Goal: Check status: Check status

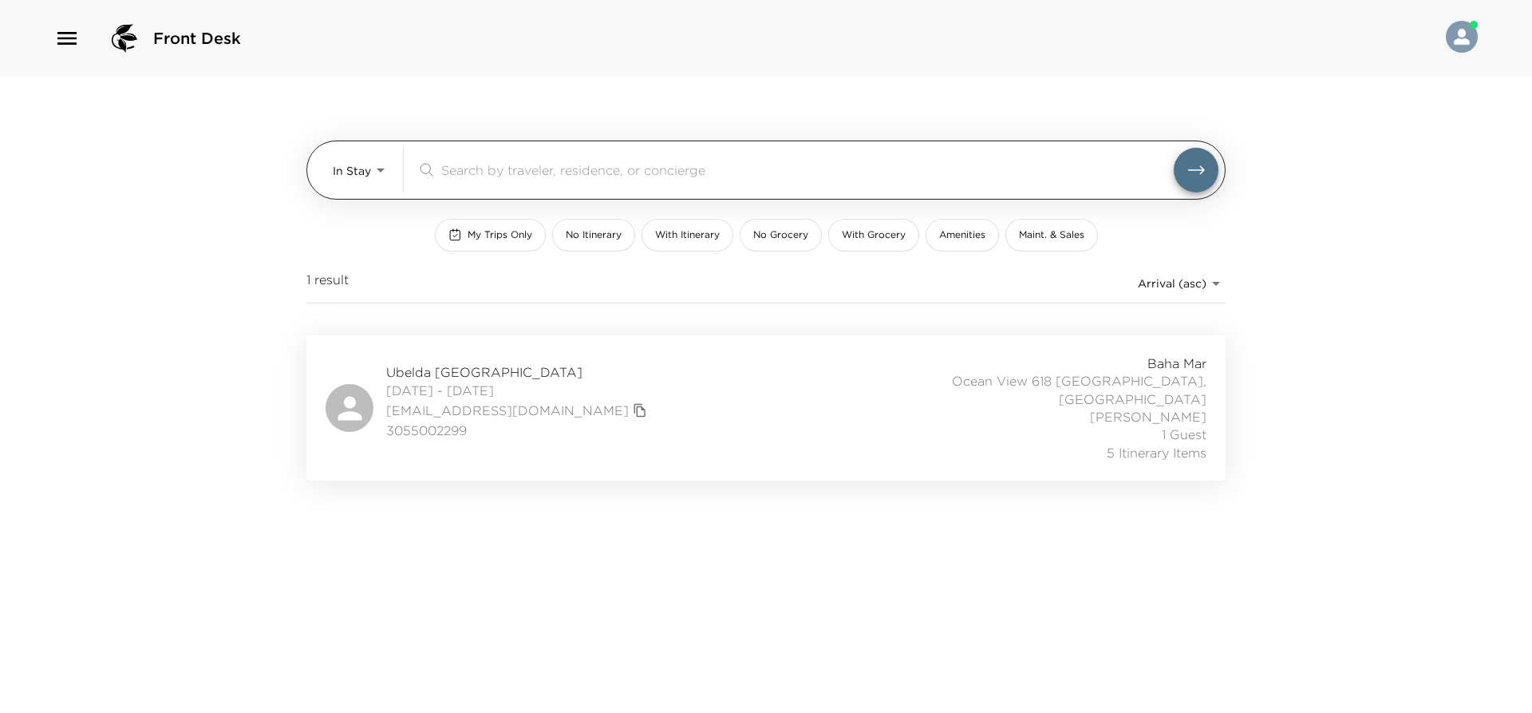
click at [380, 180] on body "Front Desk In Stay In-Stay ​ My Trips Only No Itinerary With Itinerary No Groce…" at bounding box center [766, 356] width 1532 height 713
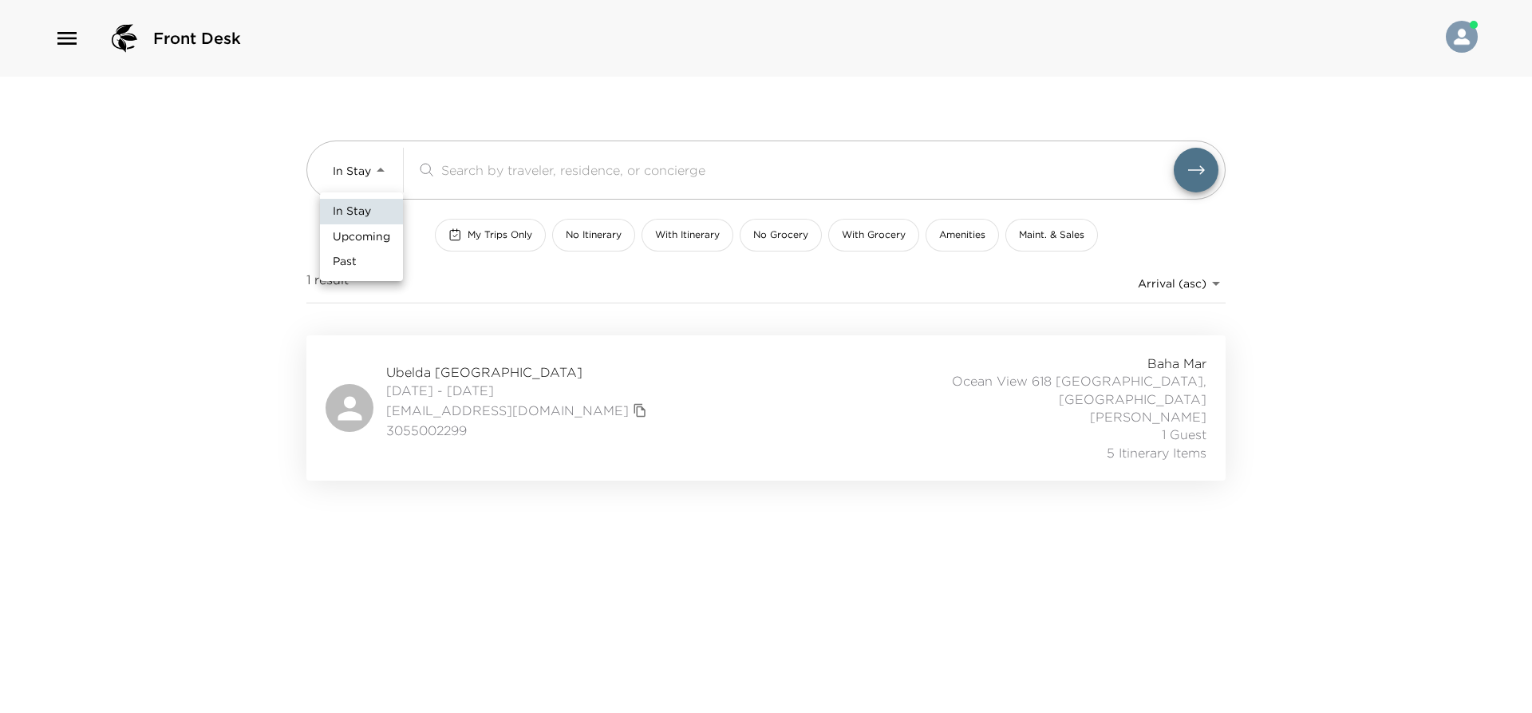
click at [377, 230] on span "Upcoming" at bounding box center [361, 237] width 57 height 16
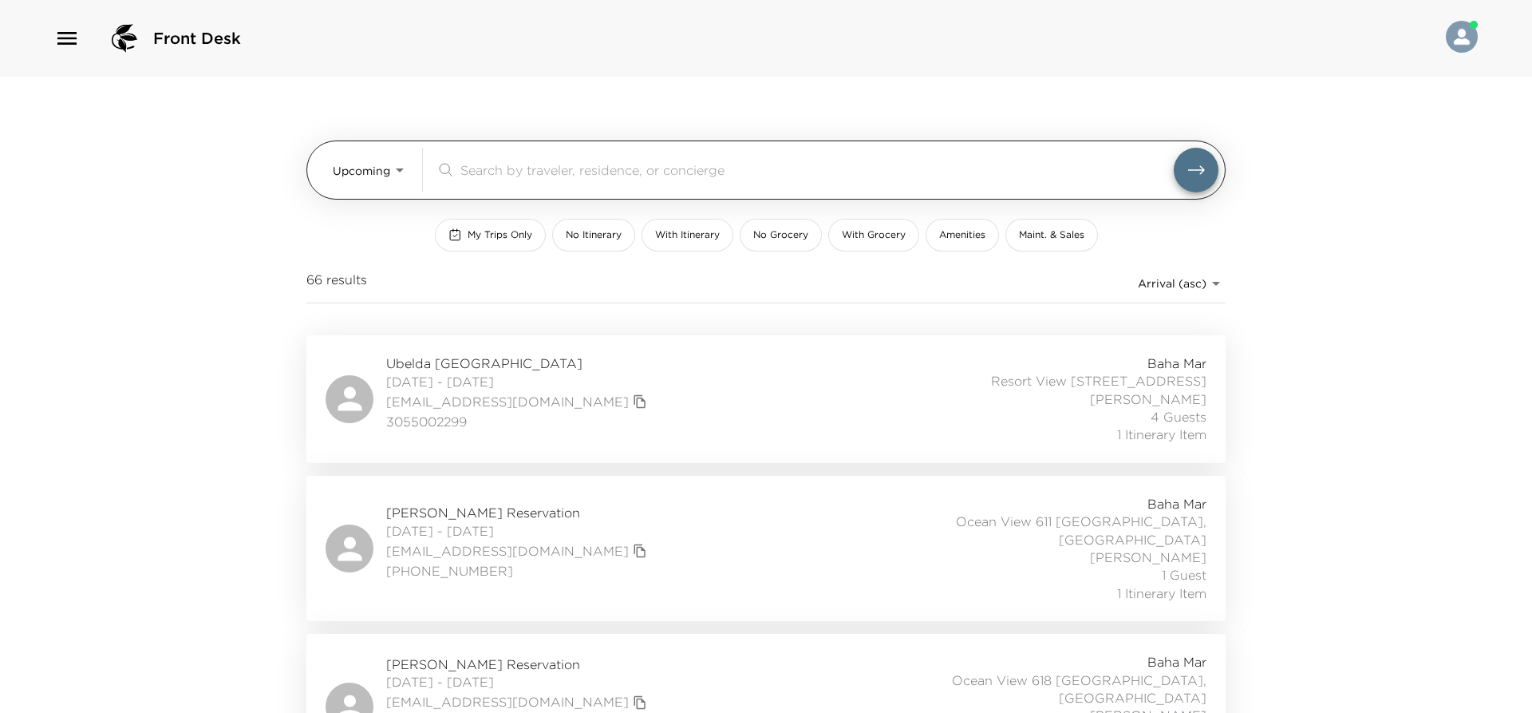
click at [357, 177] on body "Front Desk Upcoming Upcoming ​ My Trips Only No Itinerary With Itinerary No Gro…" at bounding box center [766, 356] width 1532 height 713
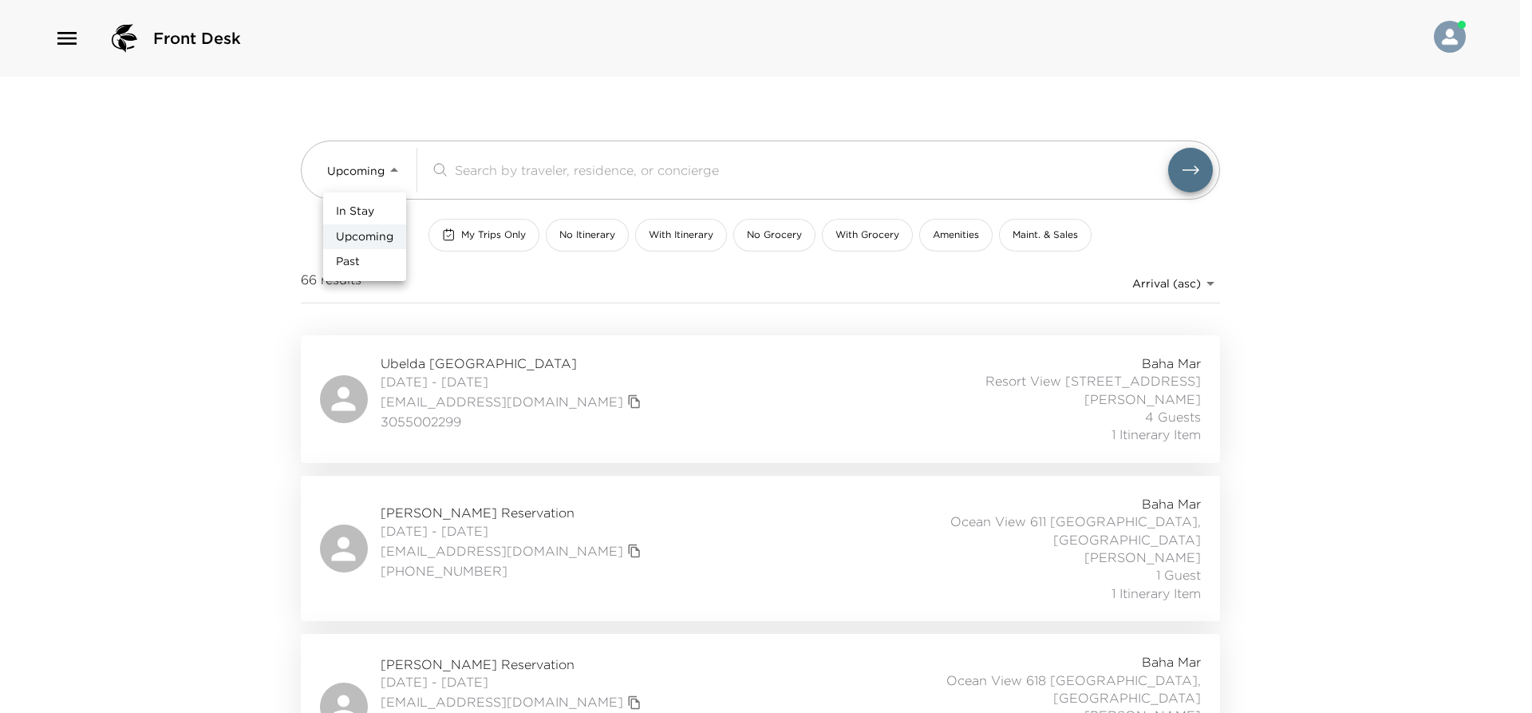
click at [359, 202] on li "In Stay" at bounding box center [364, 212] width 83 height 26
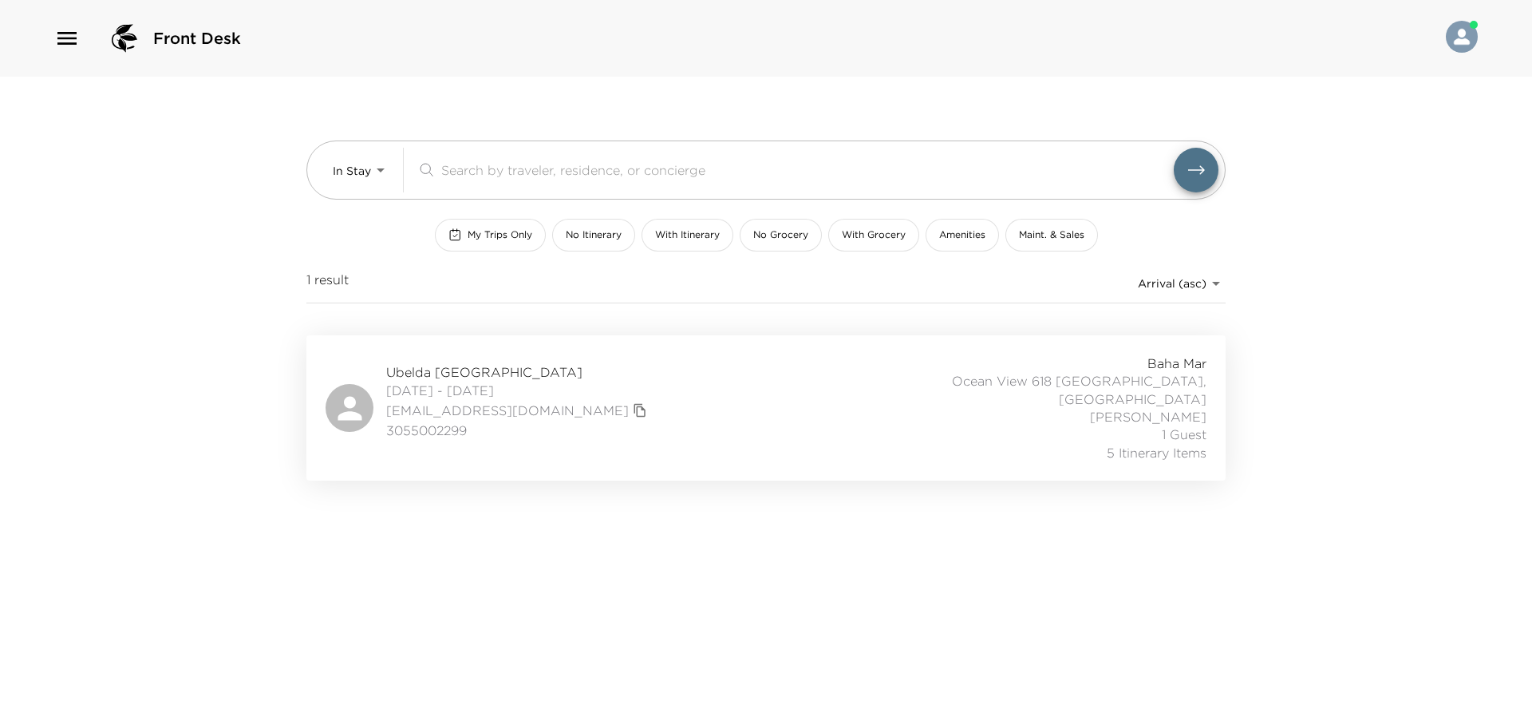
click at [432, 363] on span "Ubelda Chamorro Reservation" at bounding box center [518, 372] width 265 height 18
click at [491, 363] on span "Ubelda Chamorro Reservation" at bounding box center [518, 372] width 265 height 18
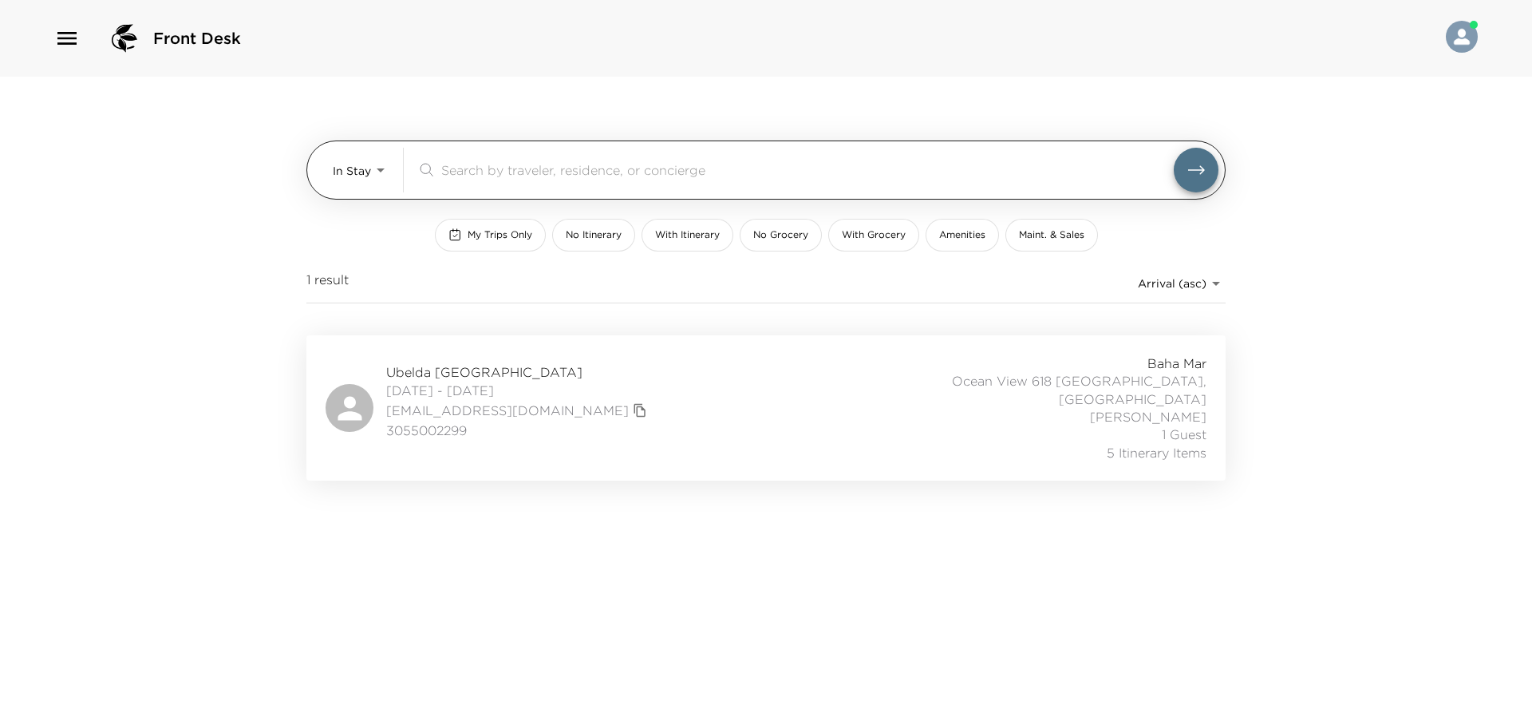
click at [369, 163] on body "Front Desk In Stay In-Stay ​ My Trips Only No Itinerary With Itinerary No Groce…" at bounding box center [766, 356] width 1532 height 713
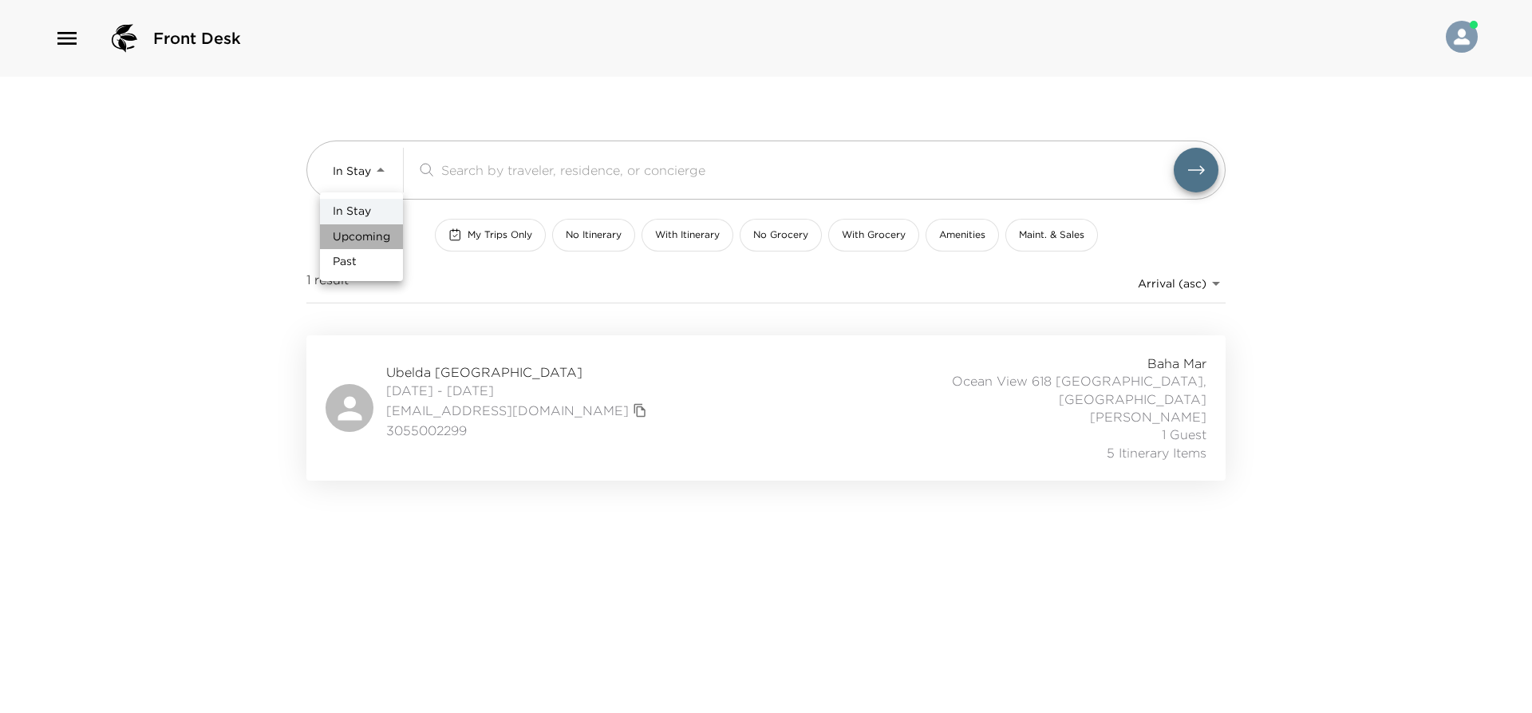
click at [367, 233] on span "Upcoming" at bounding box center [361, 237] width 57 height 16
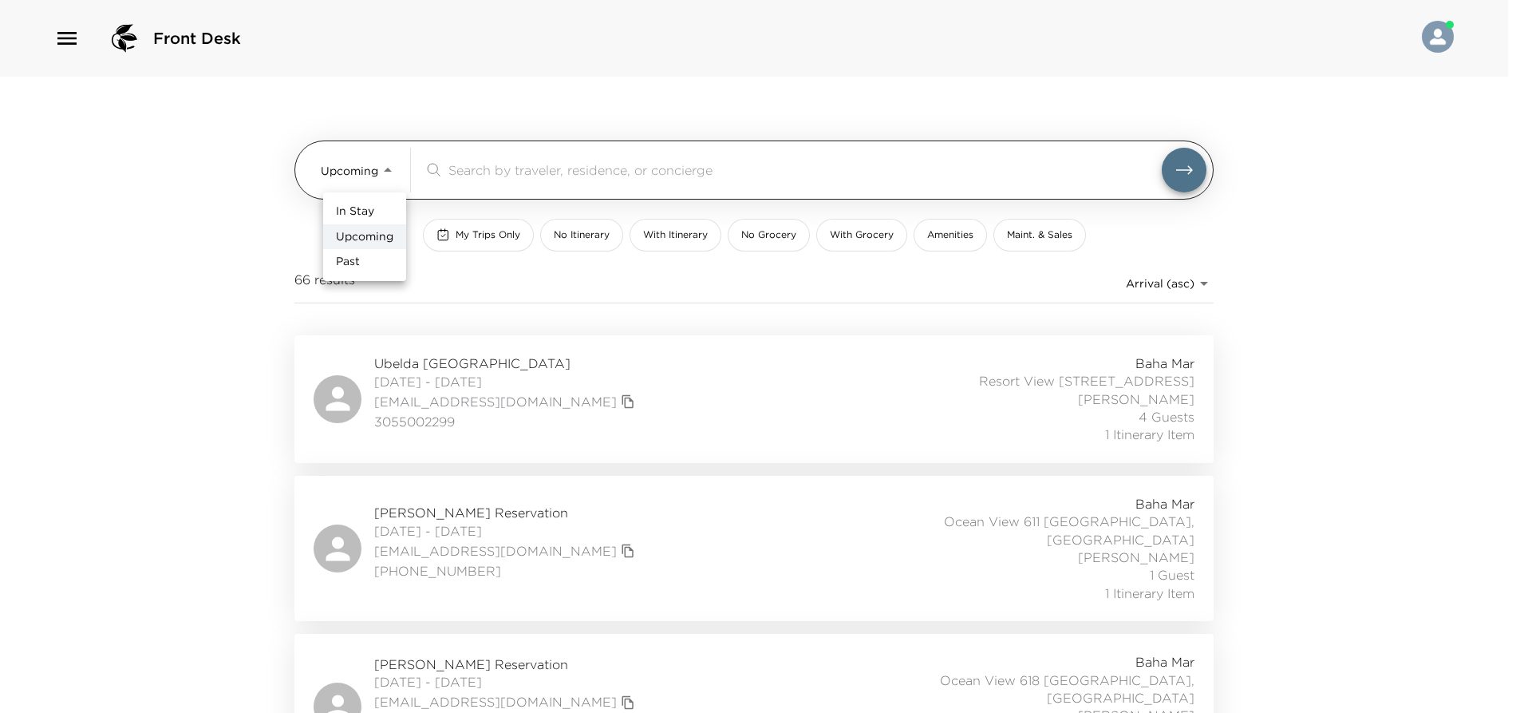
click at [342, 164] on body "Front Desk Upcoming Upcoming ​ My Trips Only No Itinerary With Itinerary No Gro…" at bounding box center [760, 356] width 1520 height 713
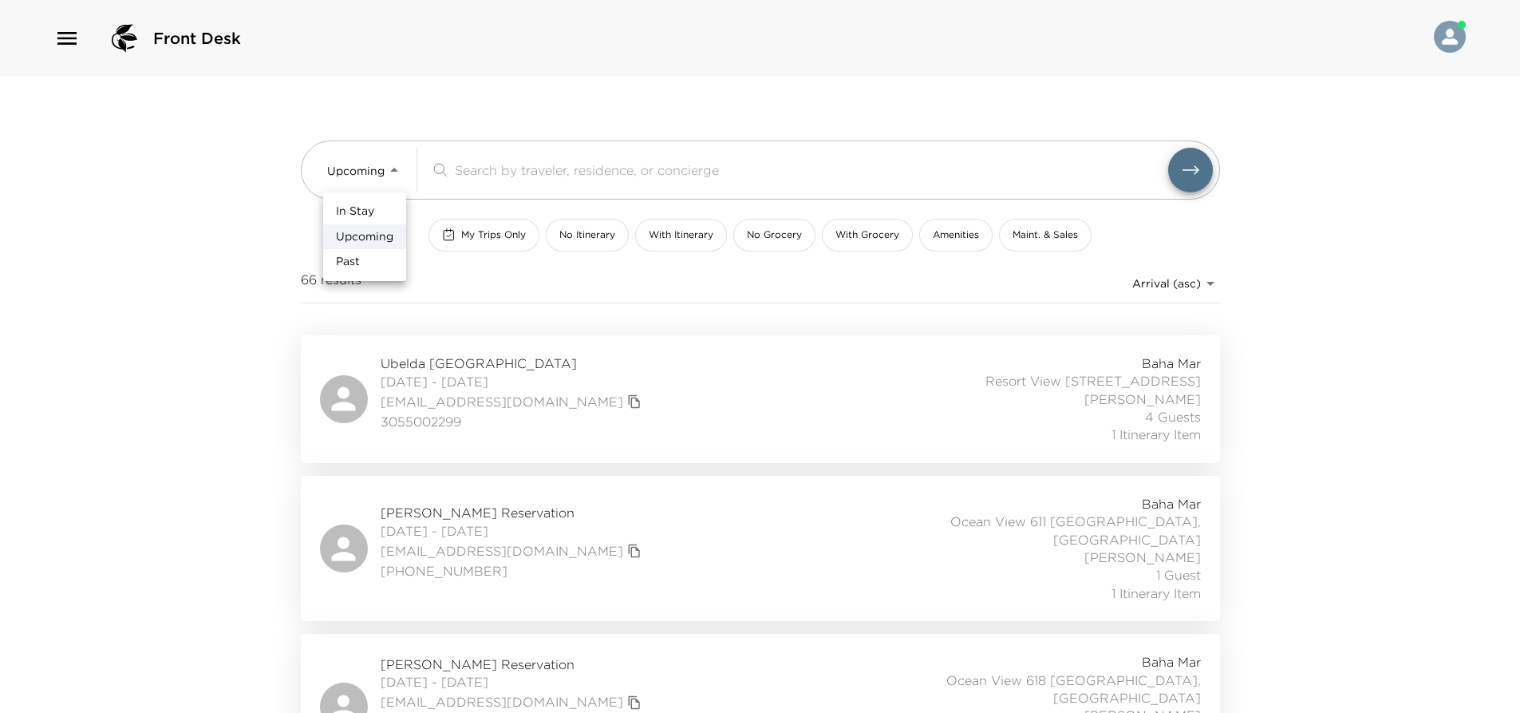
click at [353, 215] on span "In Stay" at bounding box center [355, 212] width 38 height 16
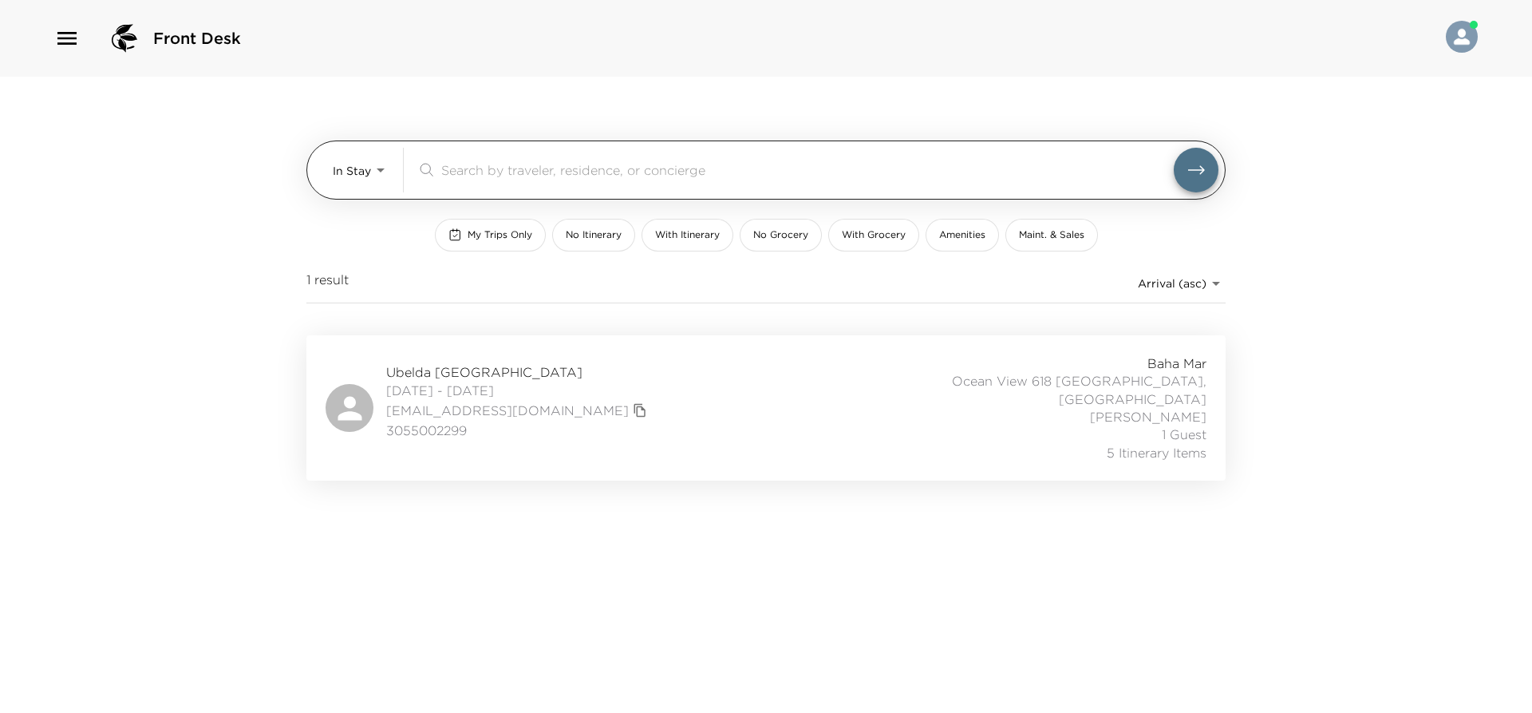
click at [351, 174] on body "Front Desk In Stay In-Stay ​ My Trips Only No Itinerary With Itinerary No Groce…" at bounding box center [766, 356] width 1532 height 713
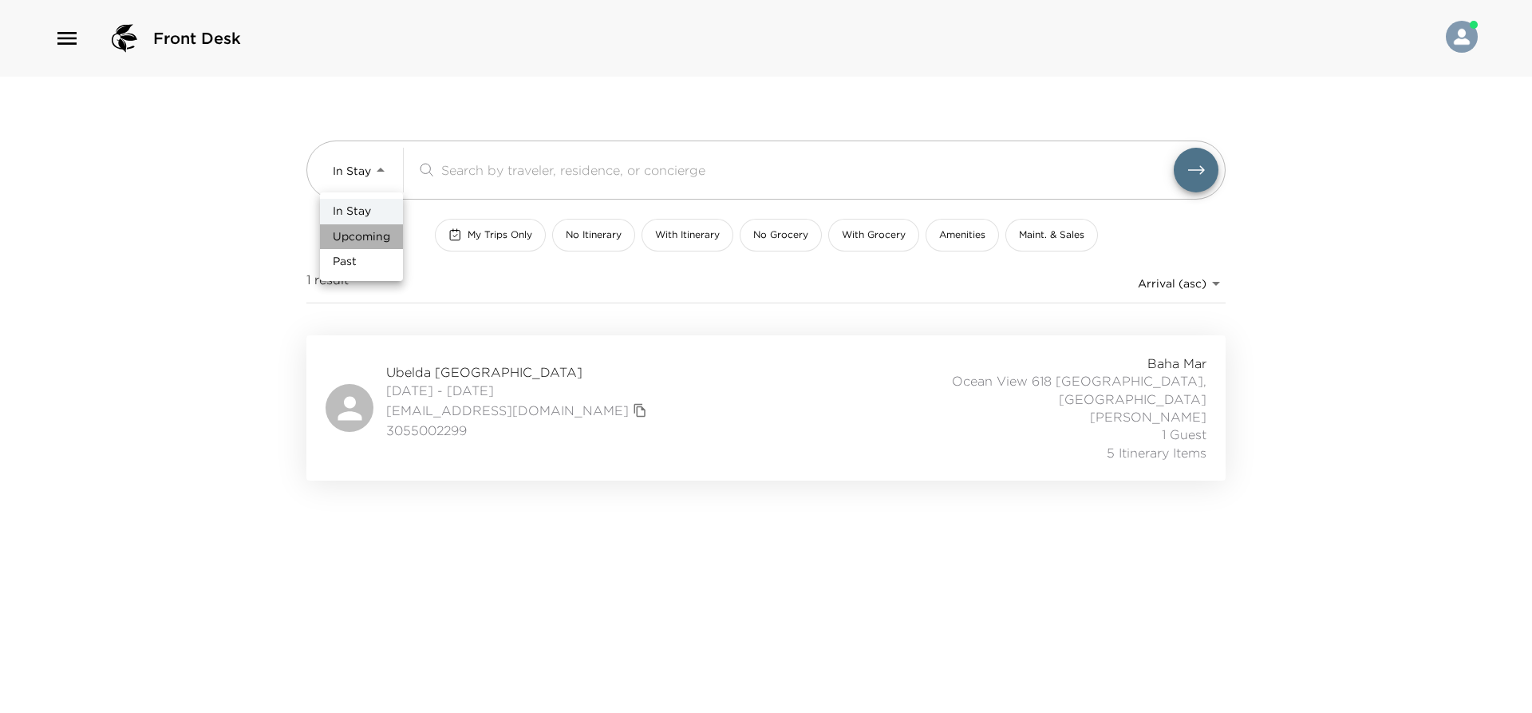
click at [367, 238] on span "Upcoming" at bounding box center [361, 237] width 57 height 16
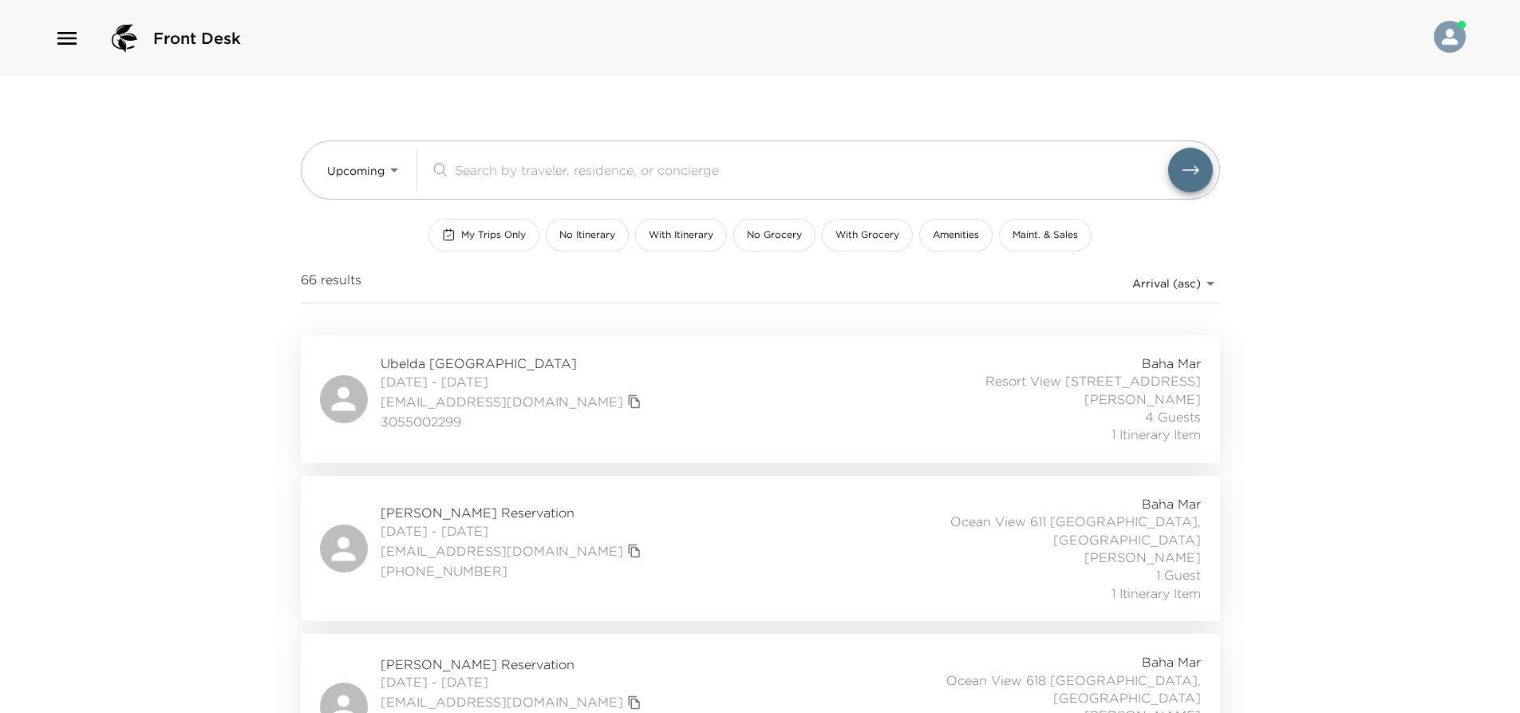
click at [478, 362] on span "Ubelda Chamorro Reservation" at bounding box center [513, 363] width 265 height 18
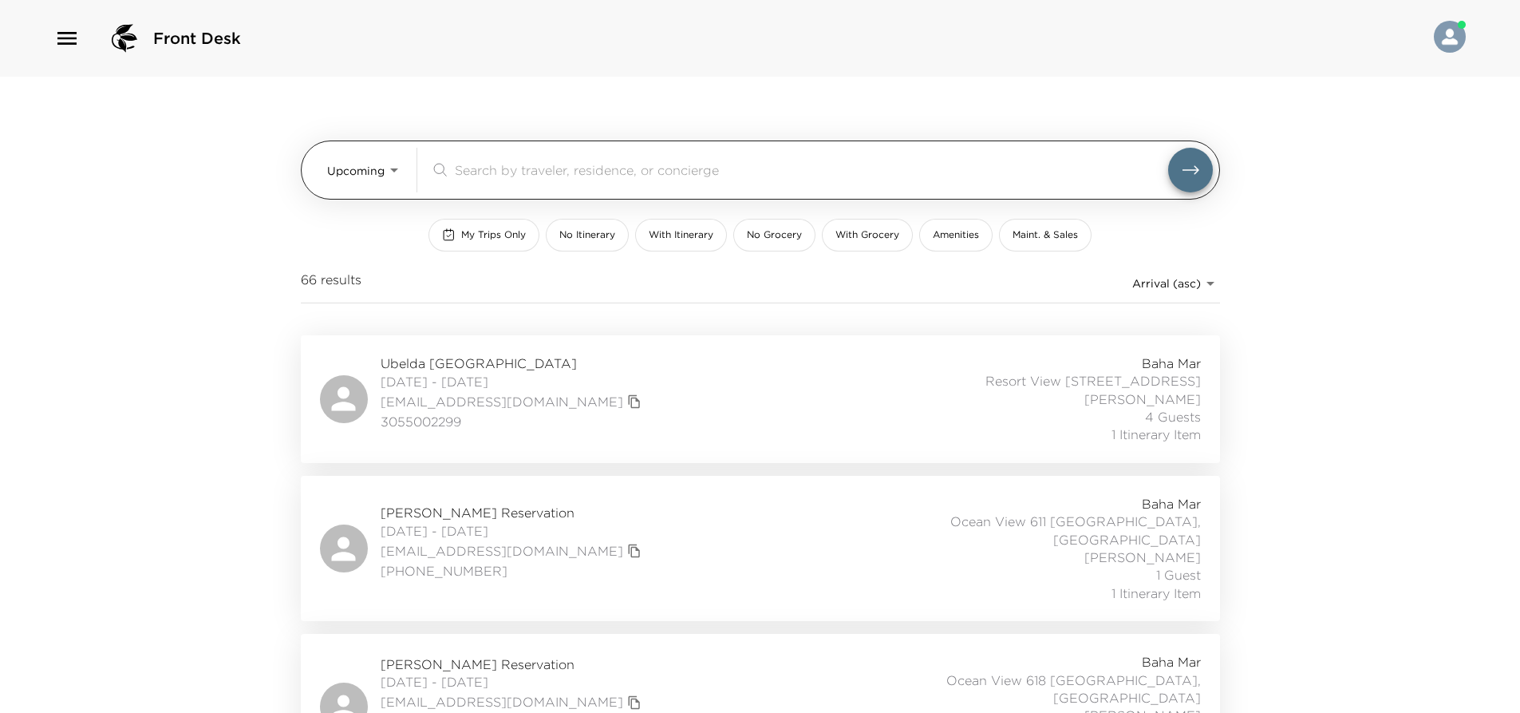
click at [385, 185] on body "Front Desk Upcoming Upcoming ​ My Trips Only No Itinerary With Itinerary No Gro…" at bounding box center [760, 356] width 1520 height 713
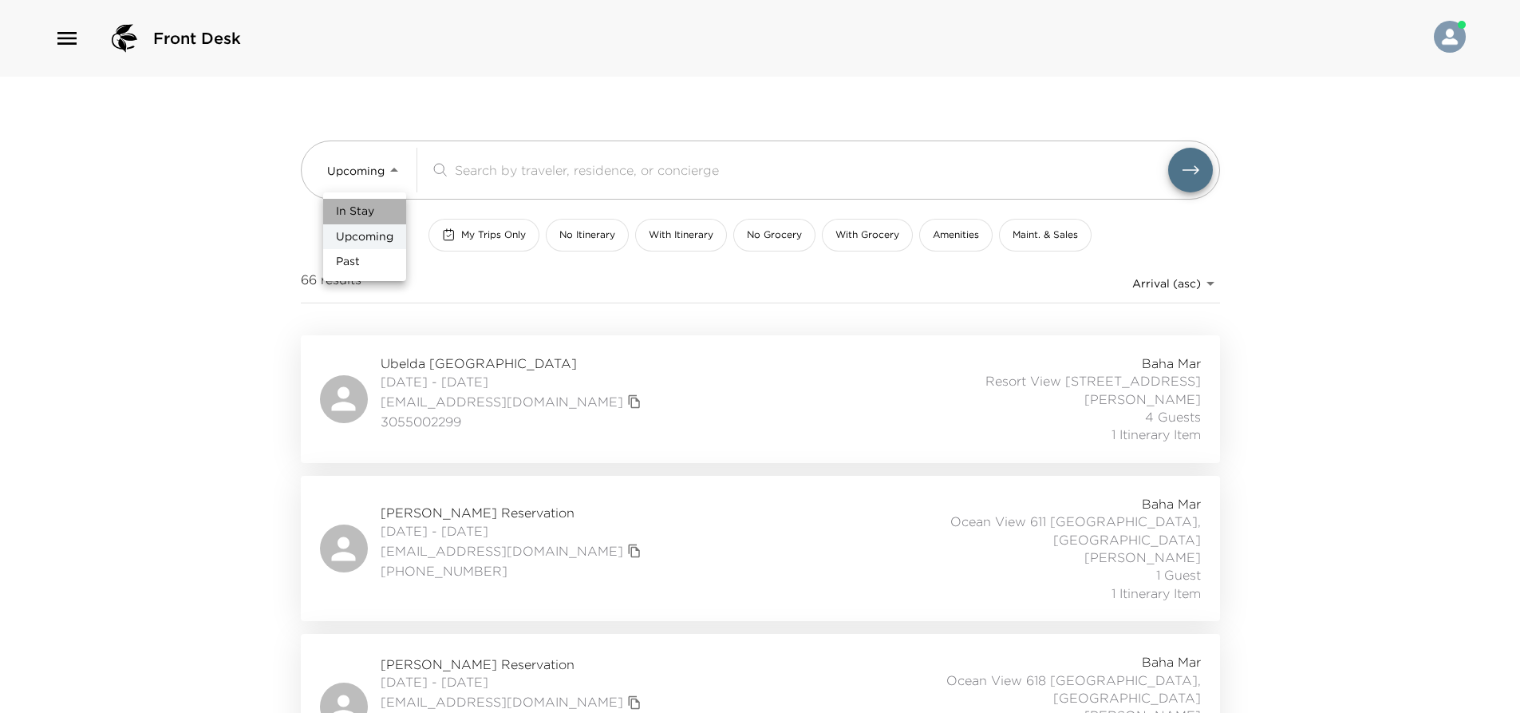
click at [381, 204] on li "In Stay" at bounding box center [364, 212] width 83 height 26
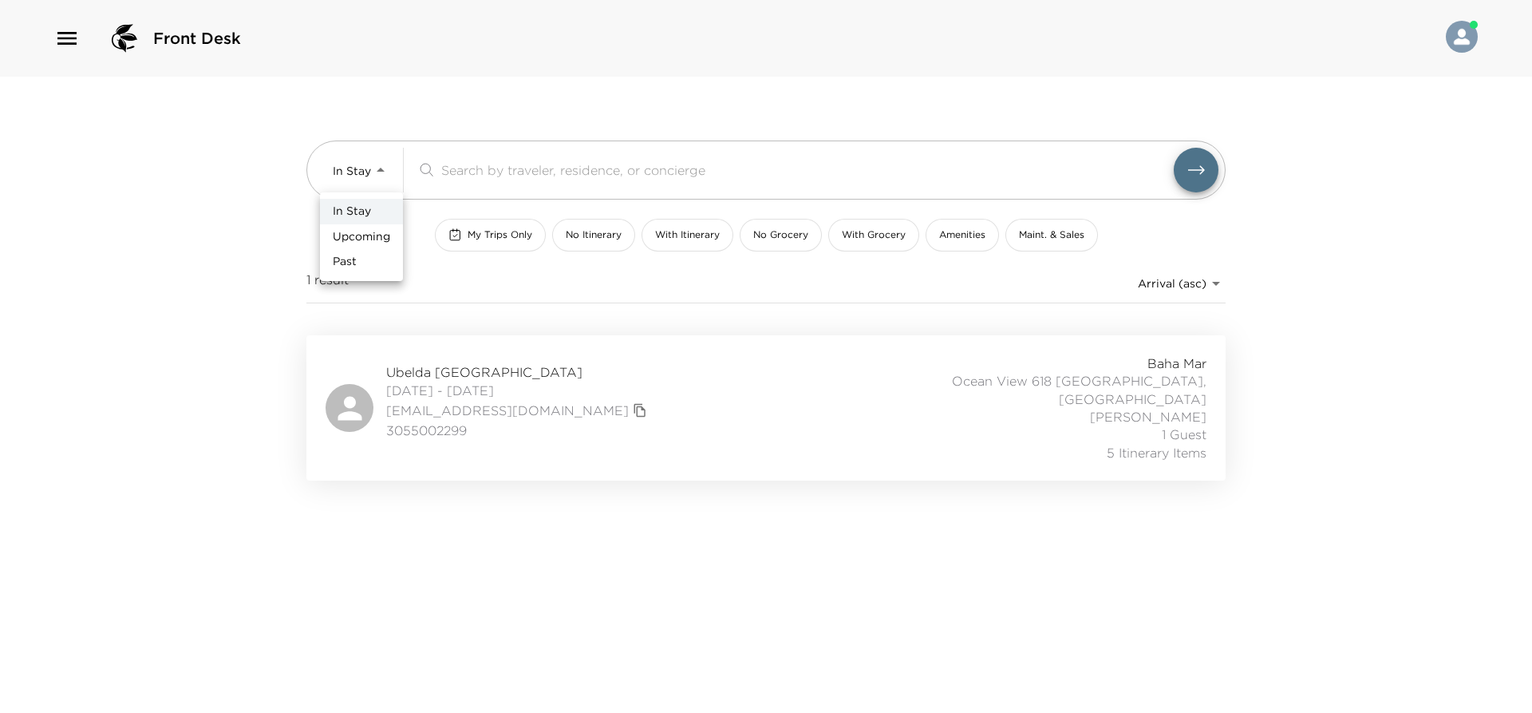
drag, startPoint x: 381, startPoint y: 164, endPoint x: 391, endPoint y: 180, distance: 18.4
click at [386, 166] on body "Front Desk In Stay In-Stay ​ My Trips Only No Itinerary With Itinerary No Groce…" at bounding box center [766, 356] width 1532 height 713
click at [373, 230] on span "Upcoming" at bounding box center [361, 237] width 57 height 16
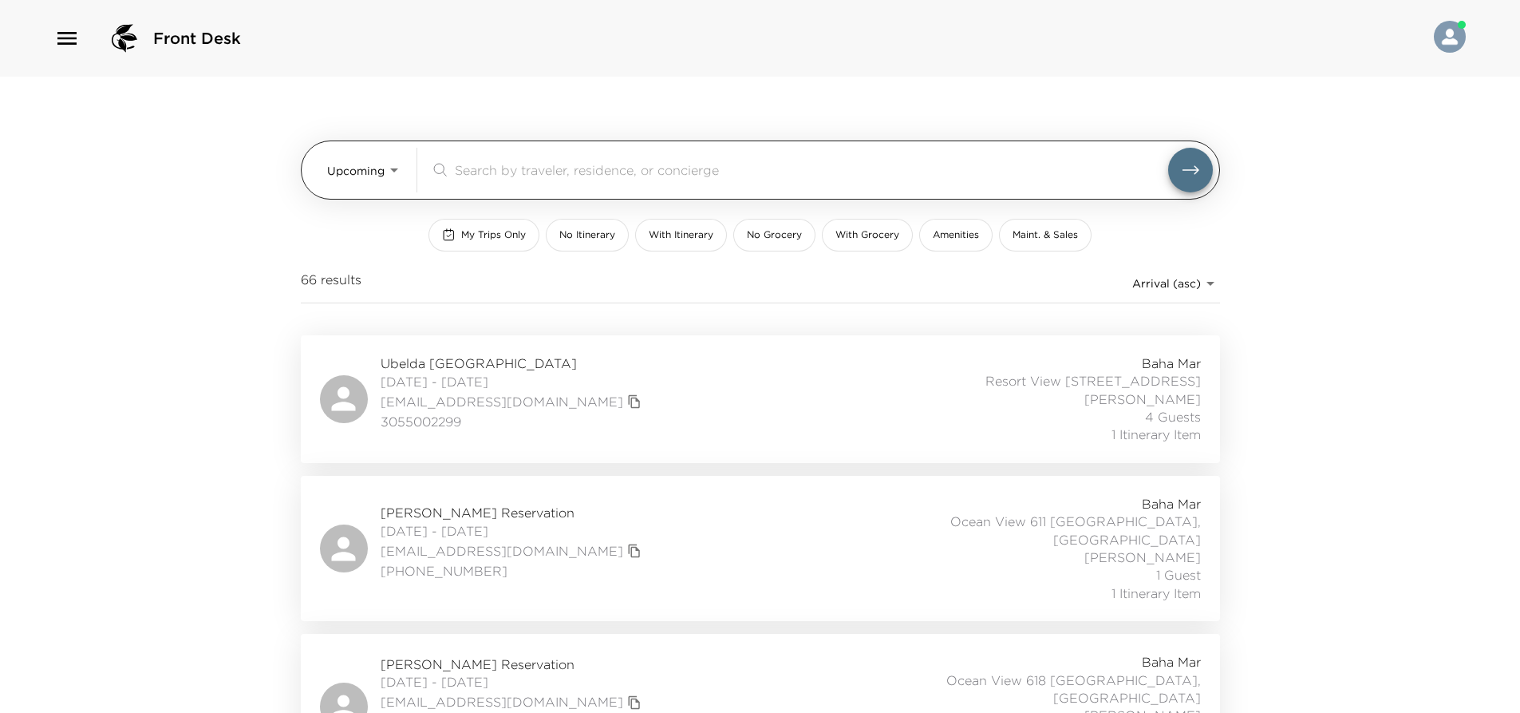
click at [395, 175] on body "Front Desk Upcoming Upcoming ​ My Trips Only No Itinerary With Itinerary No Gro…" at bounding box center [760, 356] width 1520 height 713
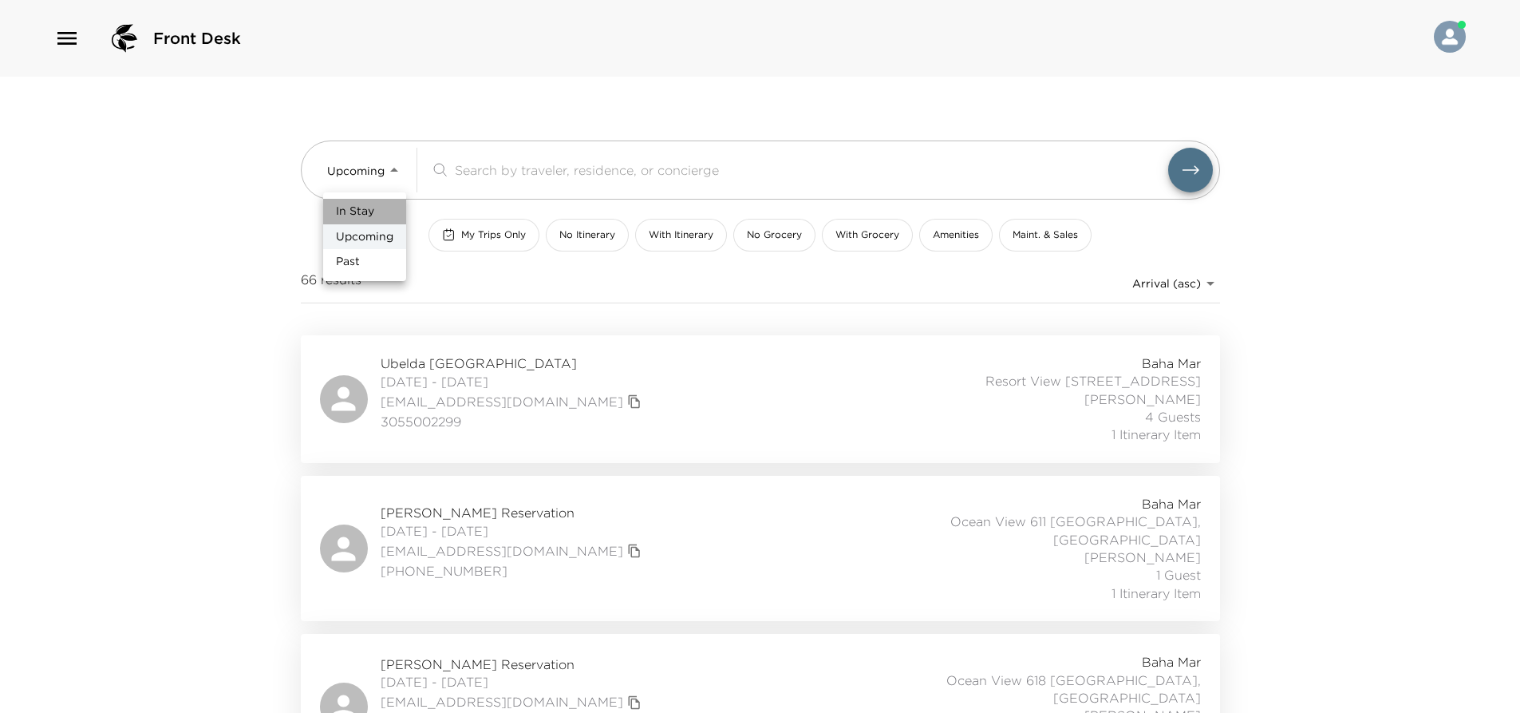
click at [392, 218] on li "In Stay" at bounding box center [364, 212] width 83 height 26
type input "In-Stay"
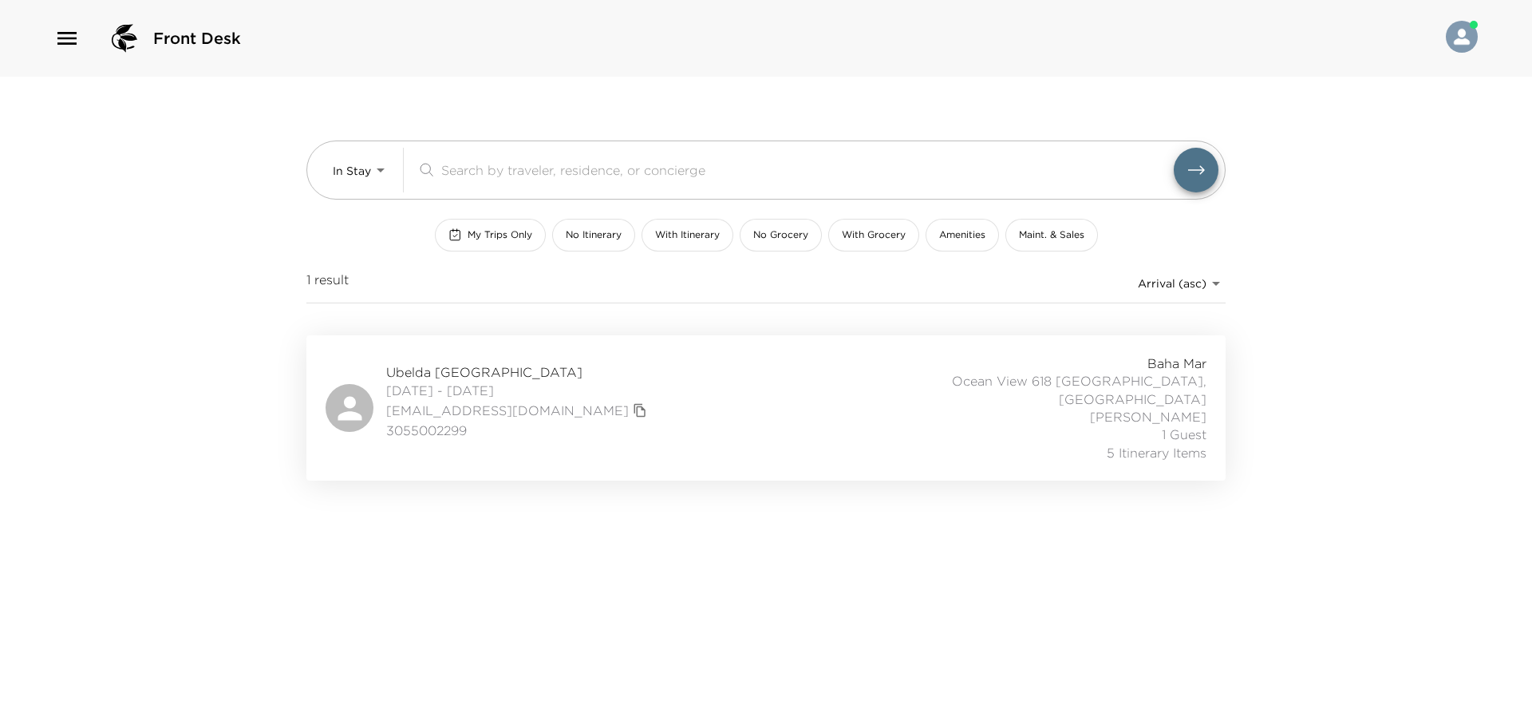
click at [683, 372] on div "Ubelda Chamorro Reservation 09/01/2025 - 09/04/2025 ubelda@gmail.com 3055002299…" at bounding box center [766, 407] width 881 height 107
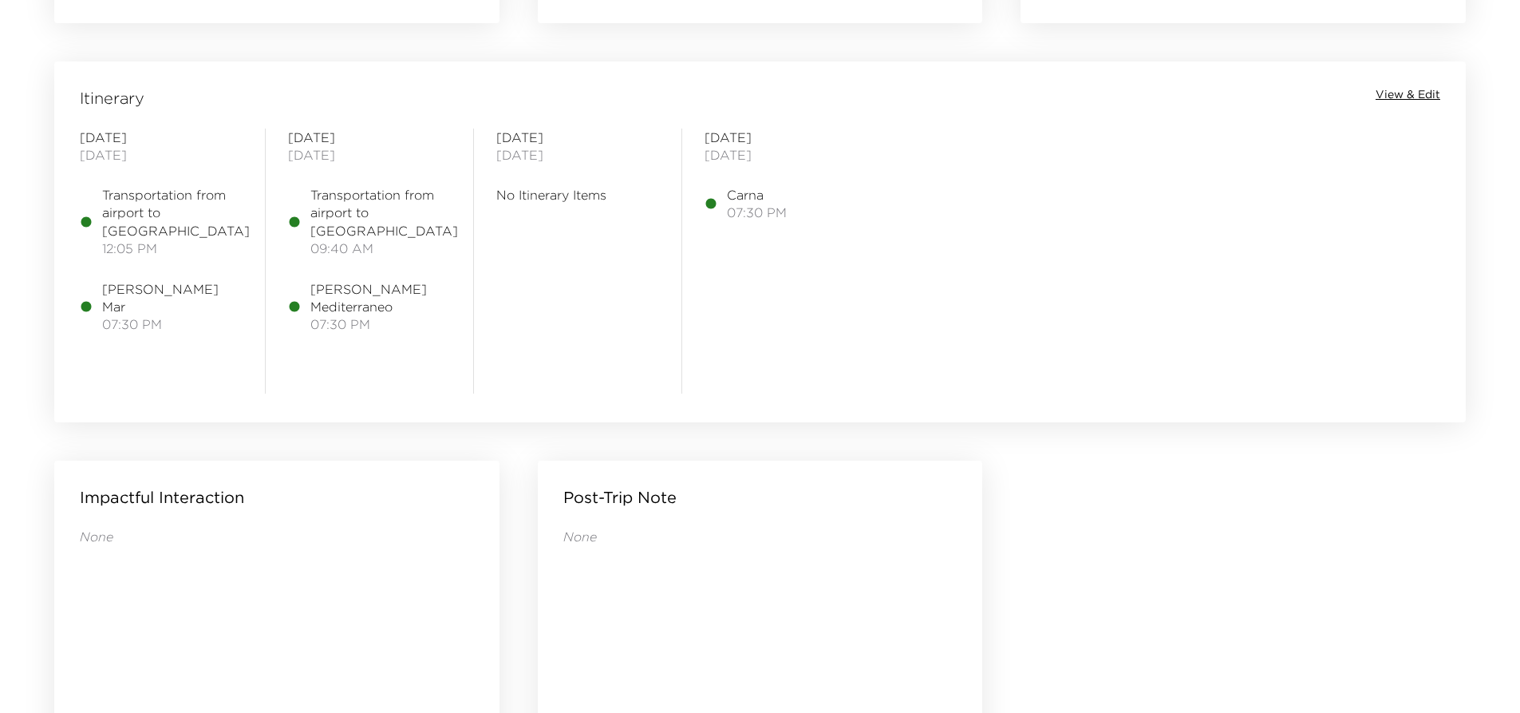
scroll to position [1117, 0]
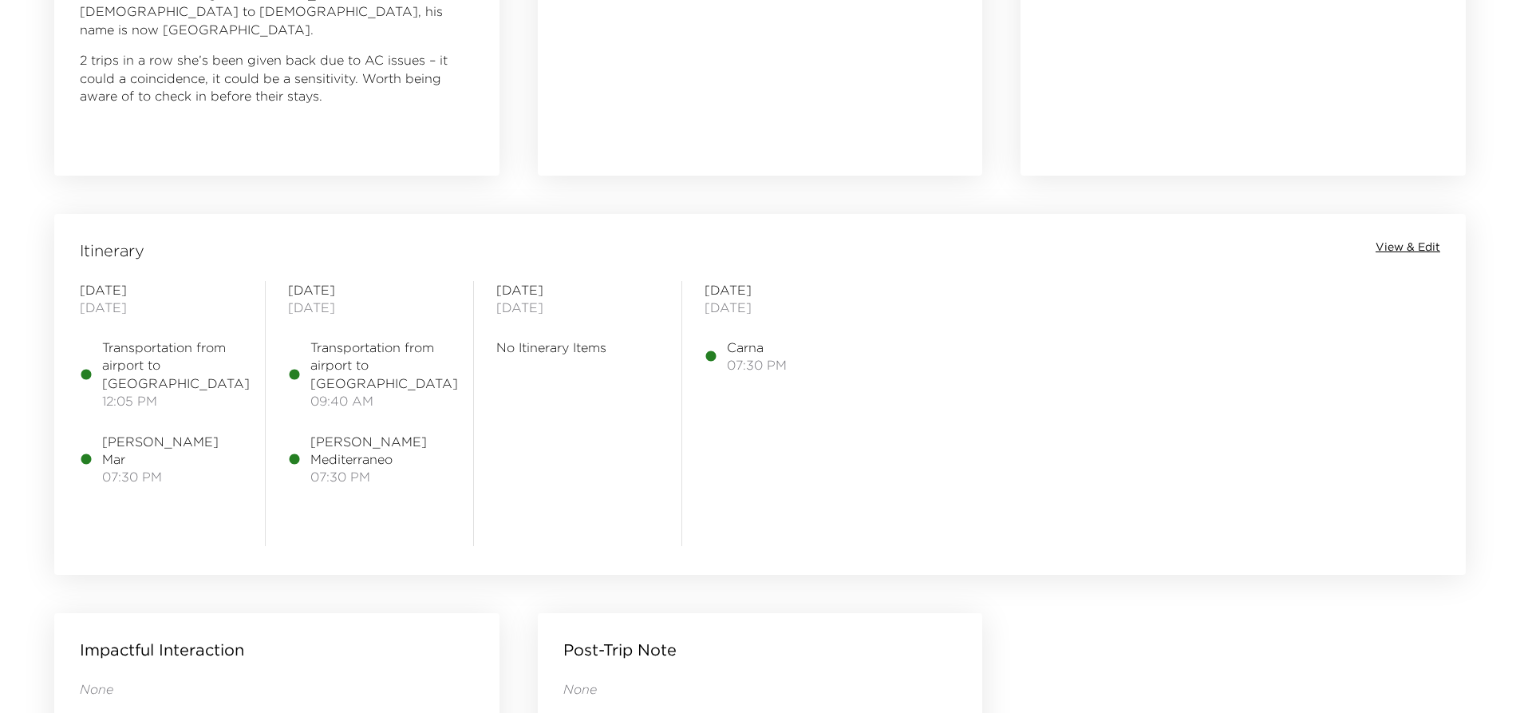
click at [1377, 246] on span "View & Edit" at bounding box center [1408, 247] width 65 height 16
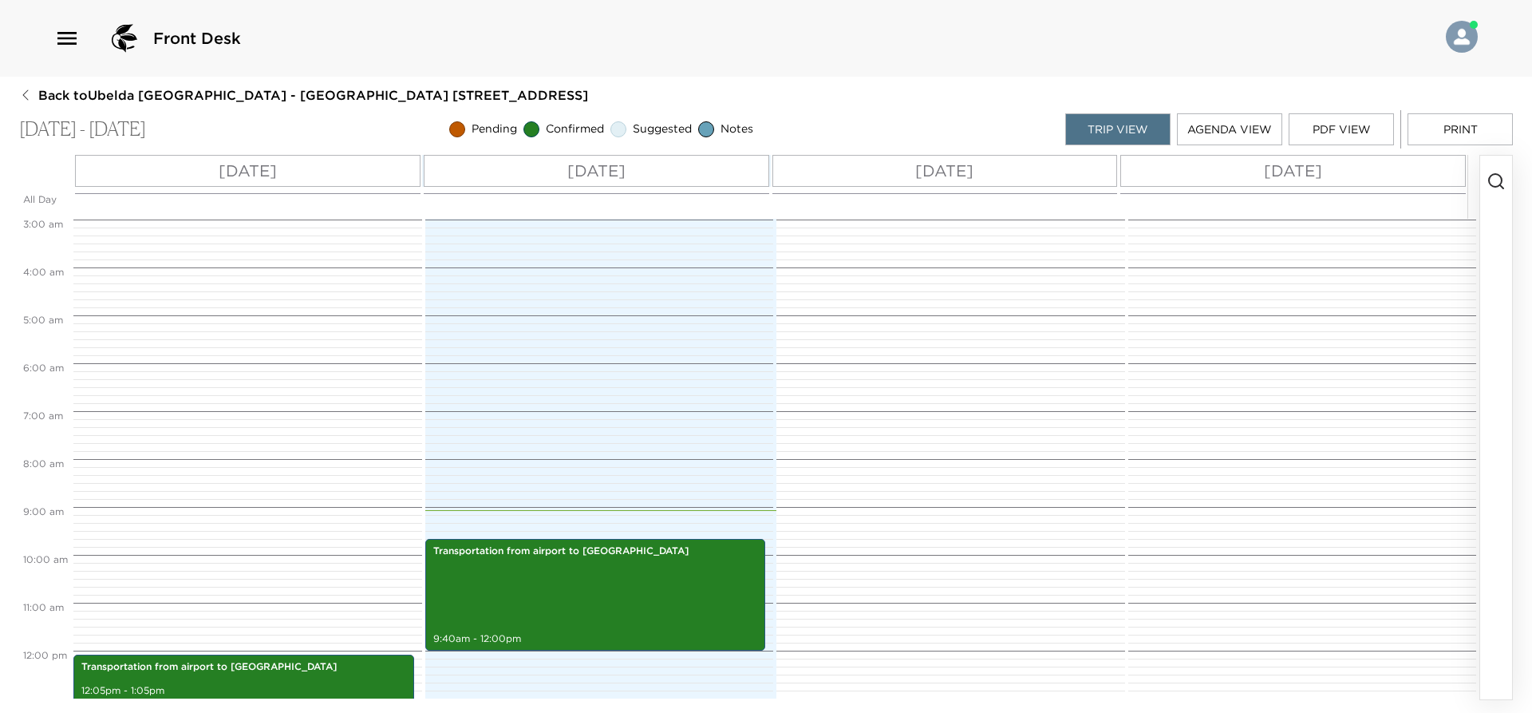
scroll to position [319, 0]
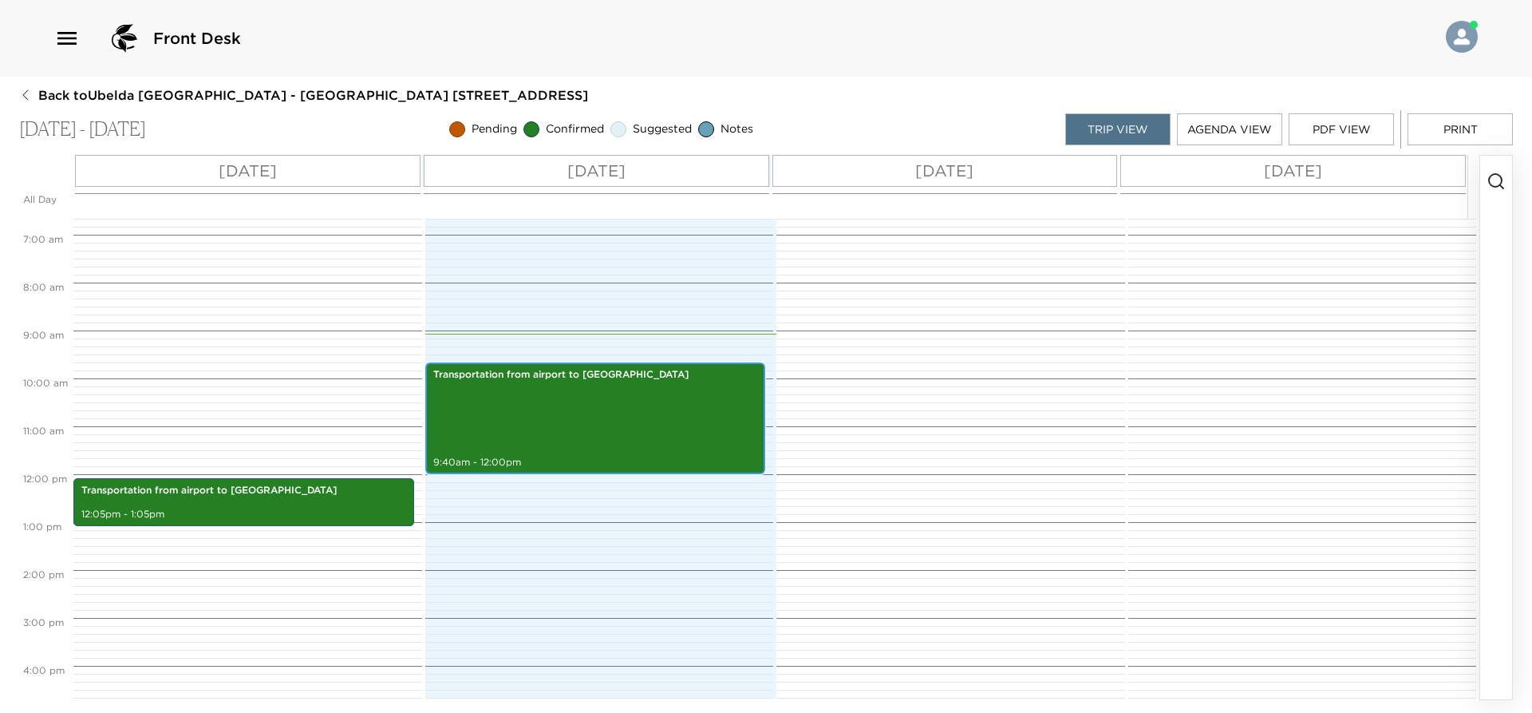
click at [642, 421] on div "Transportation from airport to [GEOGRAPHIC_DATA] 9:40am - 12:00pm" at bounding box center [595, 418] width 331 height 107
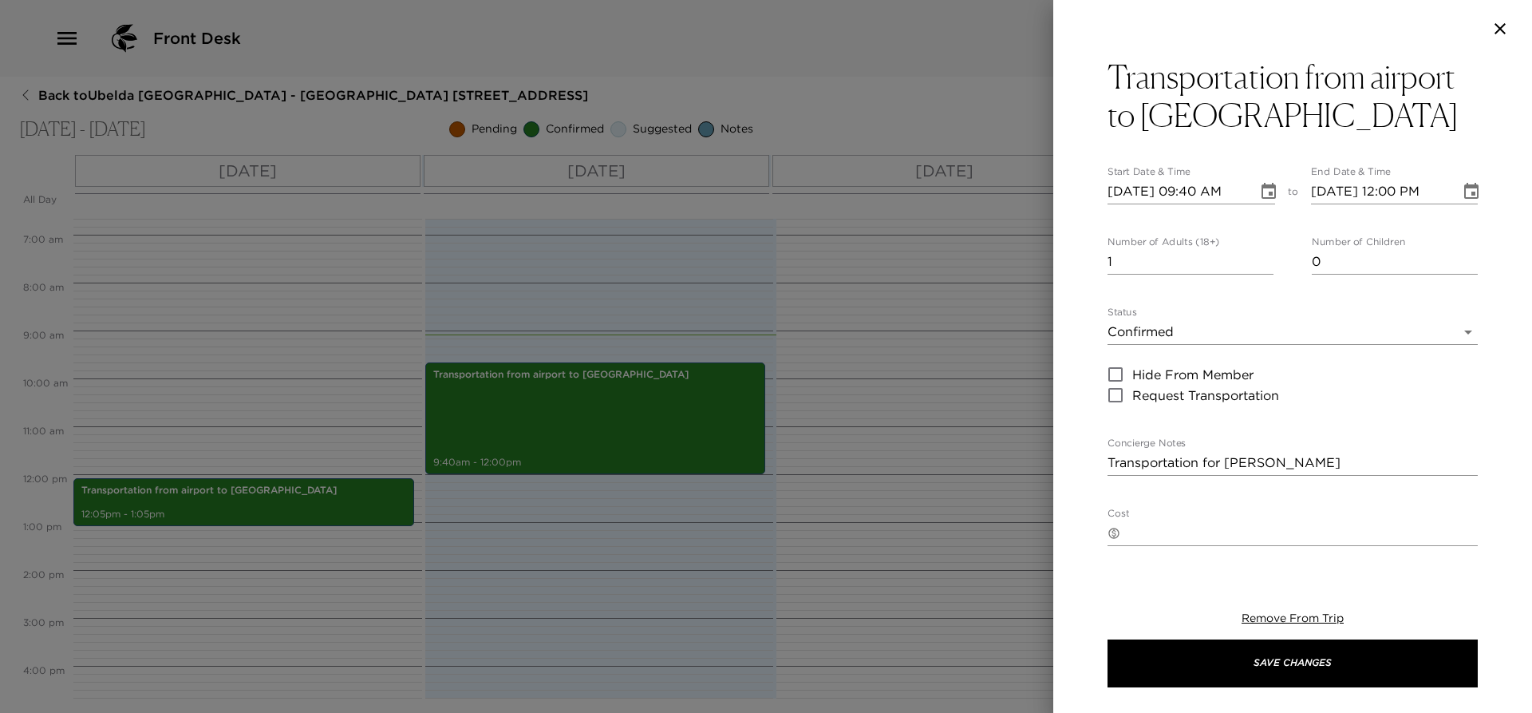
click at [1504, 22] on icon "button" at bounding box center [1500, 28] width 19 height 19
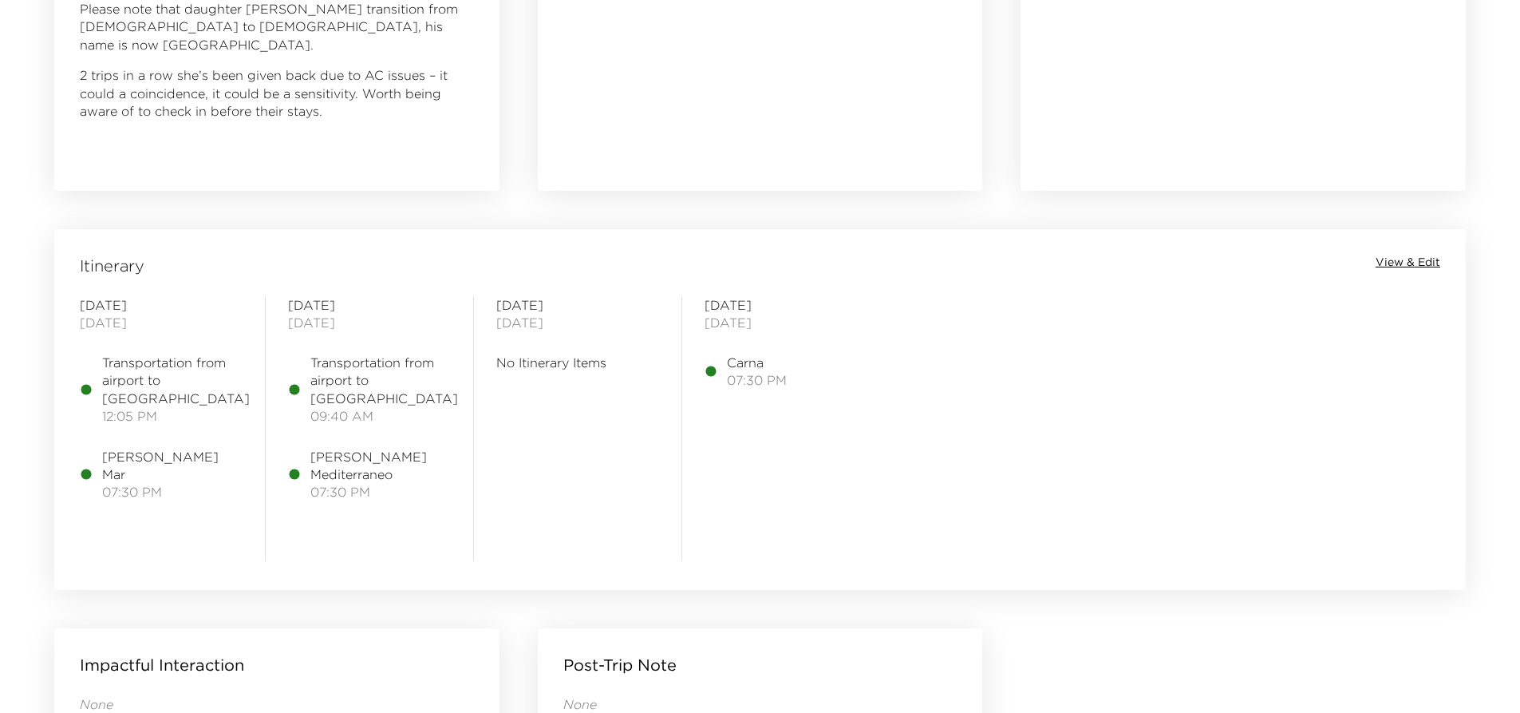
scroll to position [1277, 0]
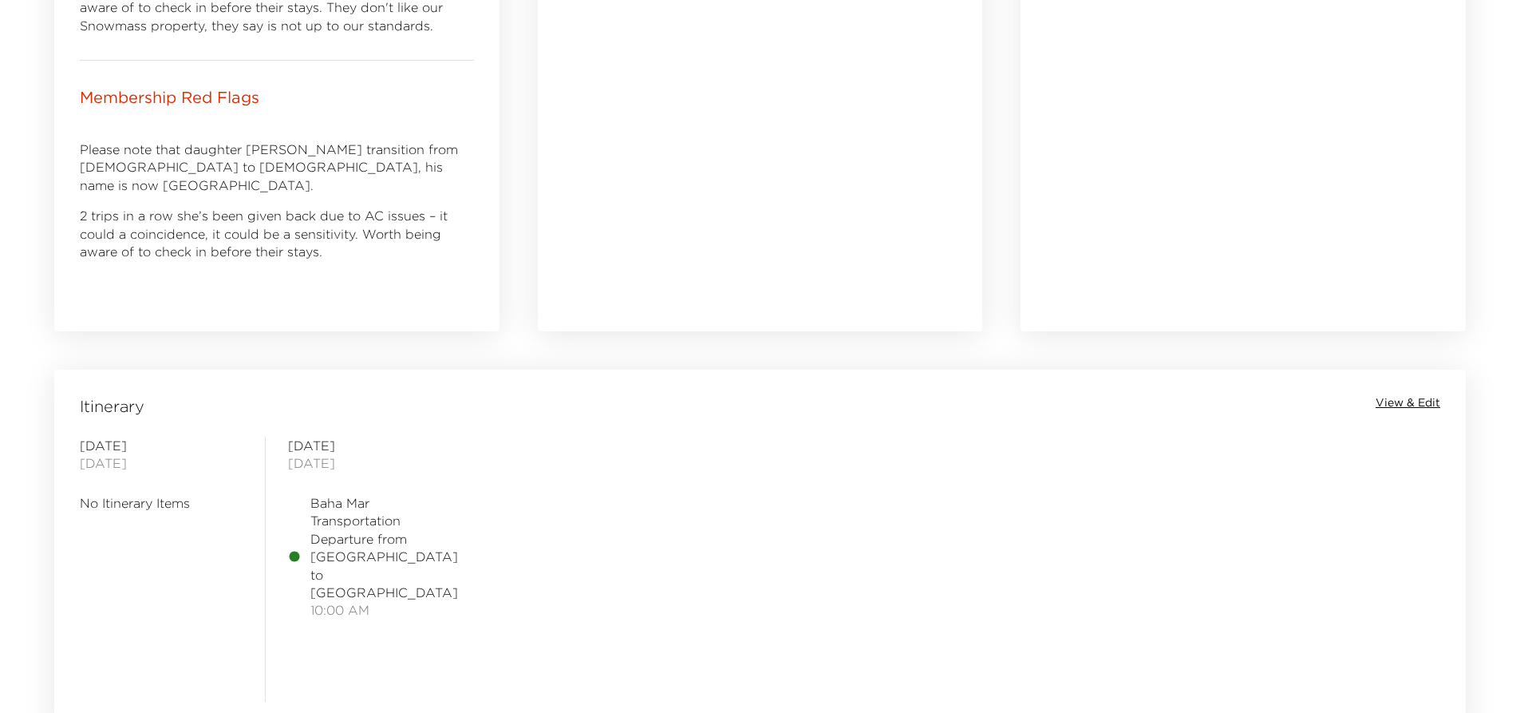
scroll to position [1038, 0]
